Goal: Task Accomplishment & Management: Use online tool/utility

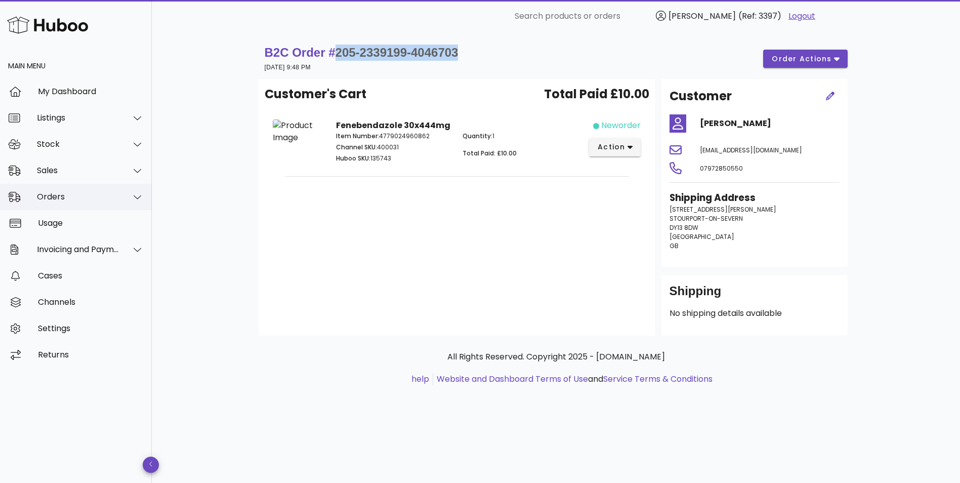
click at [57, 192] on div "Orders" at bounding box center [78, 197] width 82 height 10
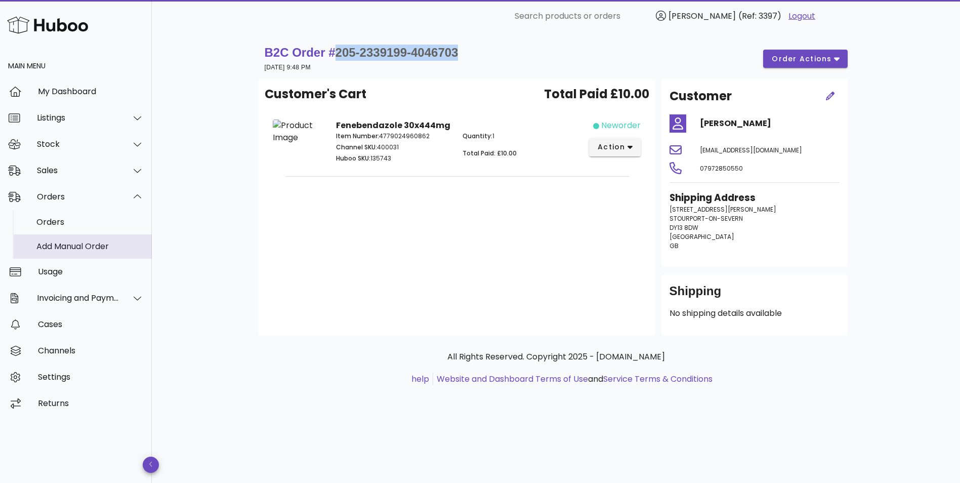
click at [57, 246] on div "Add Manual Order" at bounding box center [89, 246] width 107 height 10
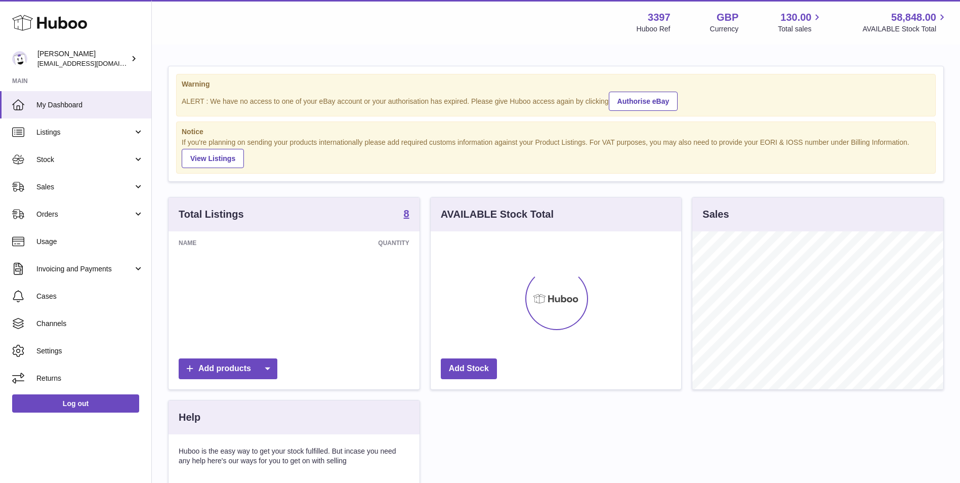
scroll to position [158, 250]
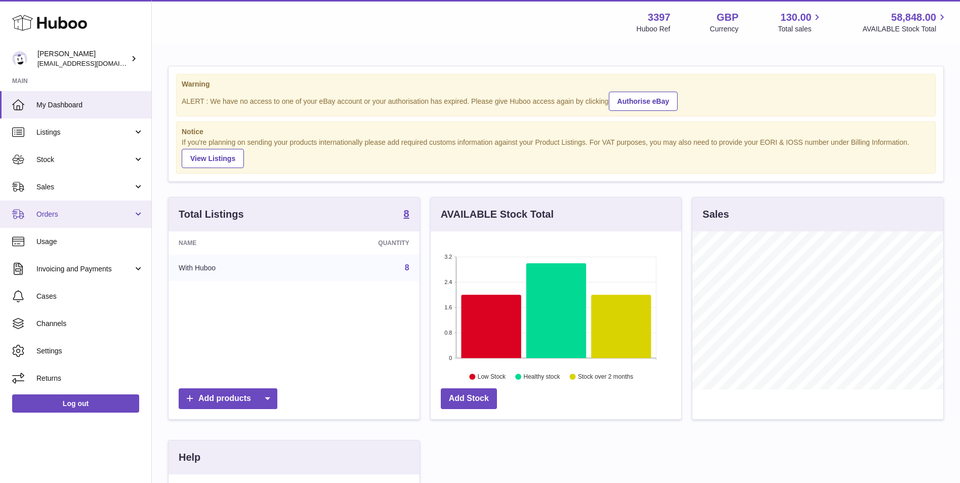
click at [30, 218] on link "Orders" at bounding box center [75, 213] width 151 height 27
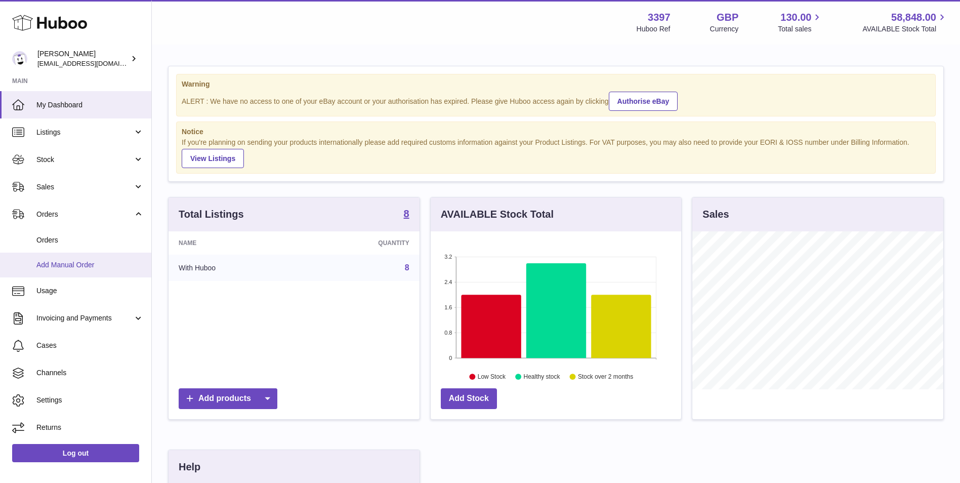
click at [59, 265] on span "Add Manual Order" at bounding box center [89, 265] width 107 height 10
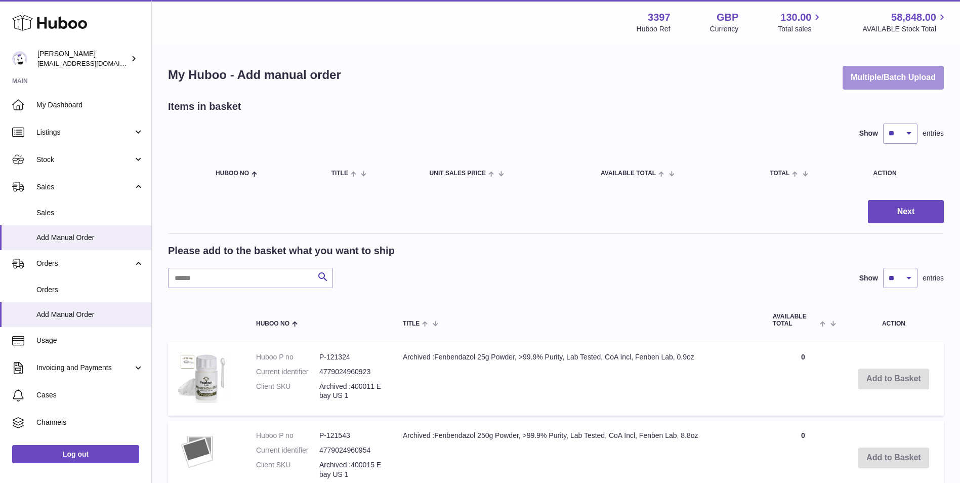
click at [864, 83] on button "Multiple/Batch Upload" at bounding box center [892, 78] width 101 height 24
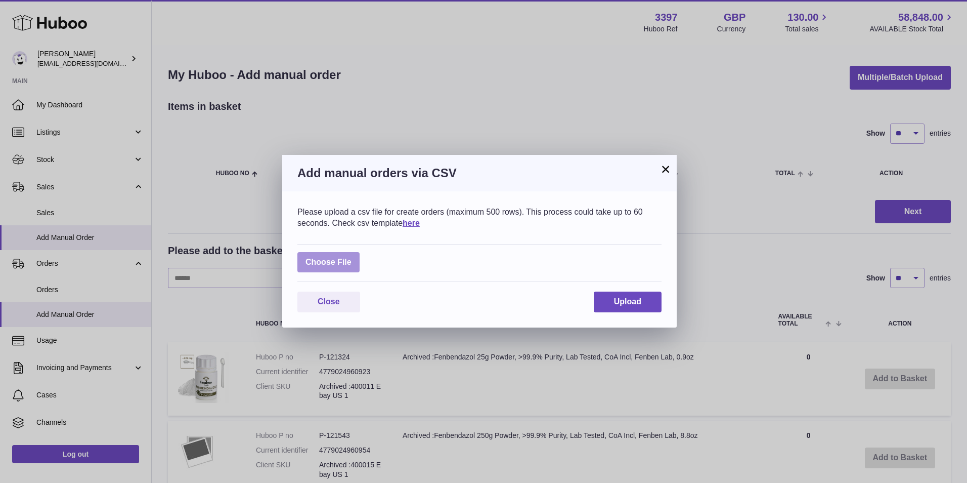
click at [346, 259] on label at bounding box center [328, 262] width 62 height 21
click at [352, 257] on input "file" at bounding box center [352, 257] width 1 height 1
type input "**********"
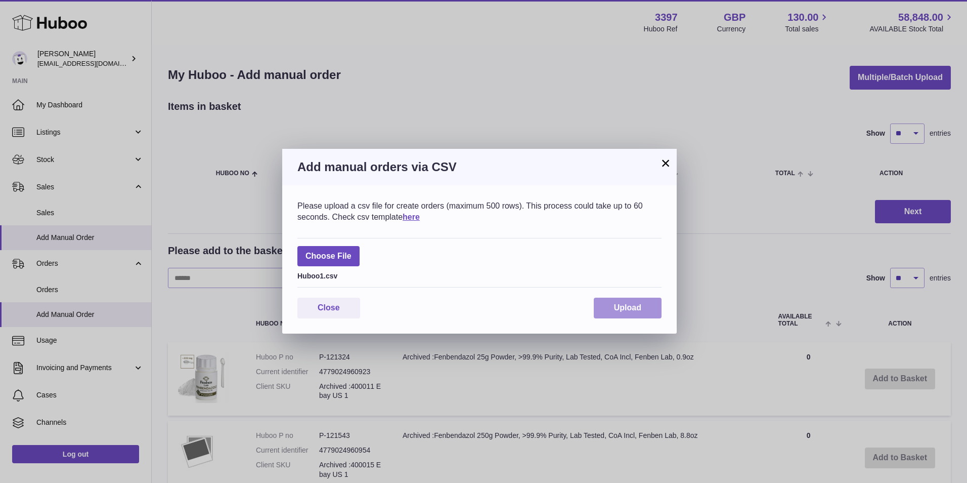
click at [635, 313] on button "Upload" at bounding box center [628, 307] width 68 height 21
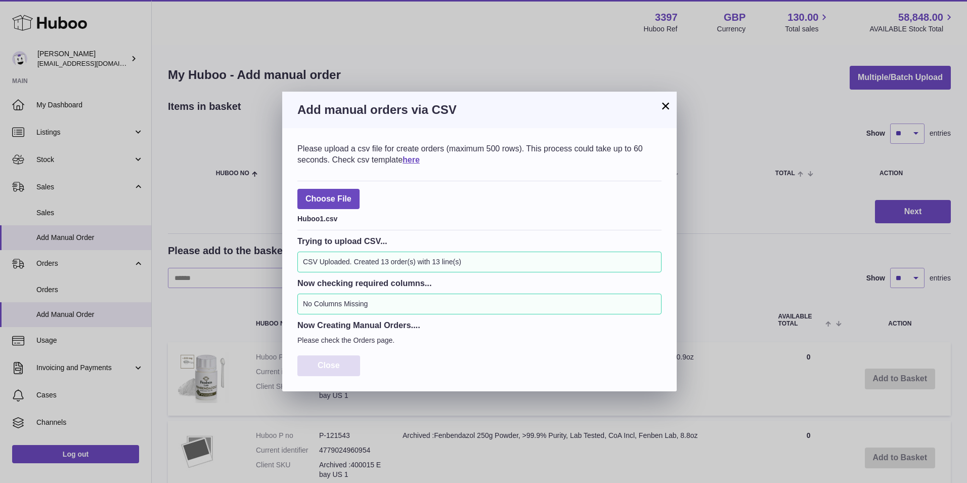
click at [324, 369] on span "Close" at bounding box center [329, 365] width 22 height 9
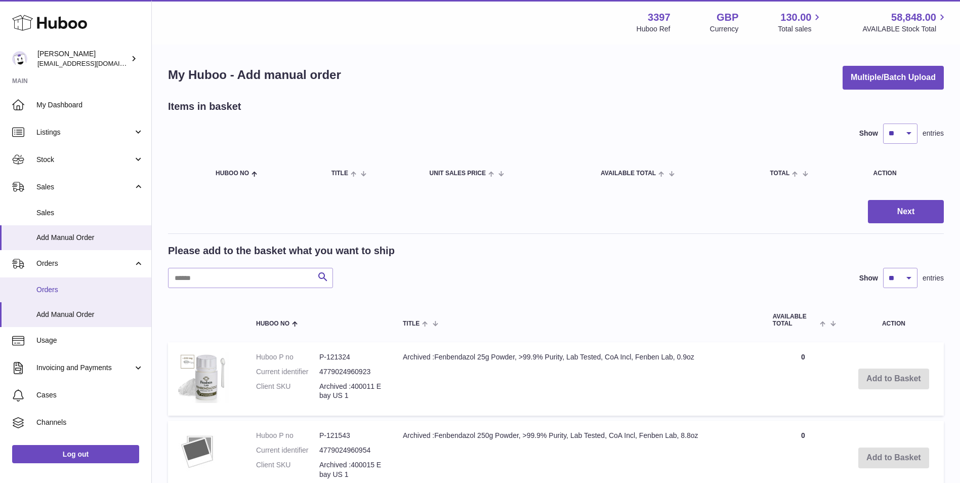
drag, startPoint x: 83, startPoint y: 284, endPoint x: 84, endPoint y: 289, distance: 5.7
click at [83, 284] on link "Orders" at bounding box center [75, 289] width 151 height 25
